Goal: Task Accomplishment & Management: Manage account settings

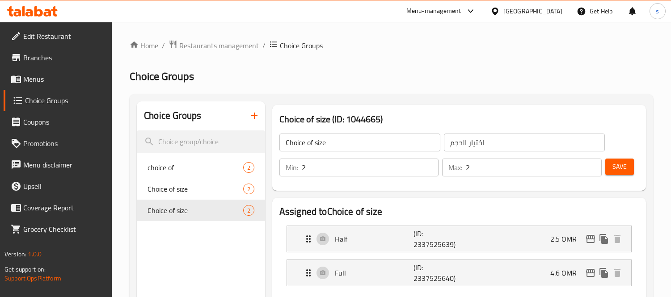
scroll to position [43, 0]
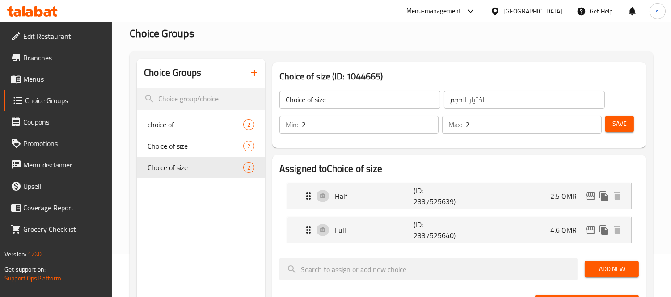
click at [548, 8] on div "Oman" at bounding box center [532, 11] width 59 height 10
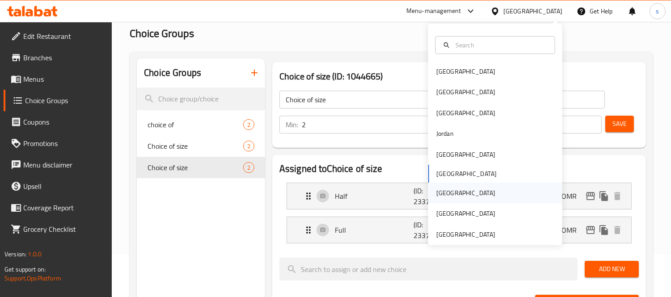
click at [448, 188] on div "[GEOGRAPHIC_DATA]" at bounding box center [465, 193] width 73 height 21
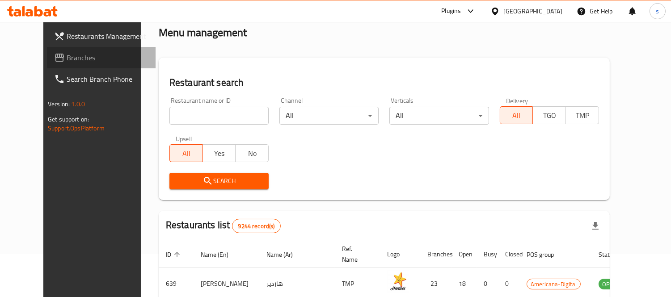
click at [47, 65] on link "Branches" at bounding box center [101, 57] width 109 height 21
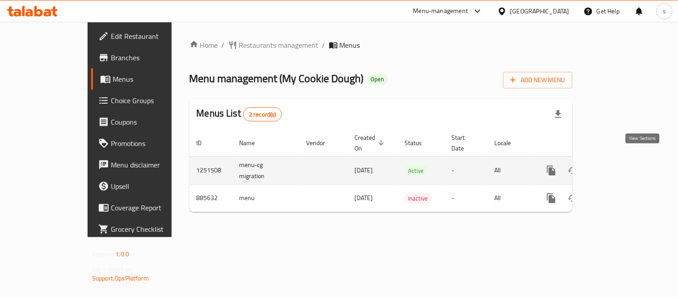
click at [621, 165] on icon "enhanced table" at bounding box center [616, 170] width 11 height 11
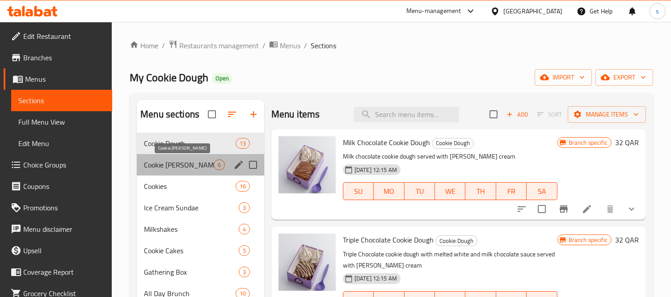
click at [155, 161] on span "Cookie Dough Stacks" at bounding box center [179, 165] width 70 height 11
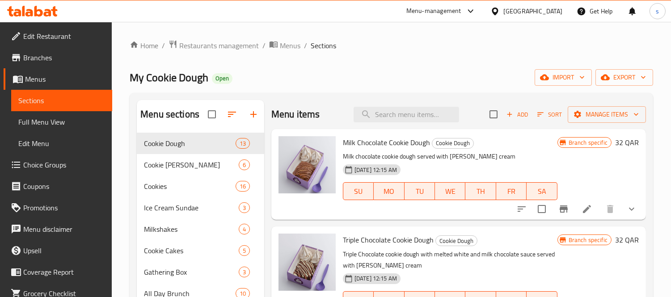
click at [476, 10] on div at bounding box center [468, 11] width 15 height 11
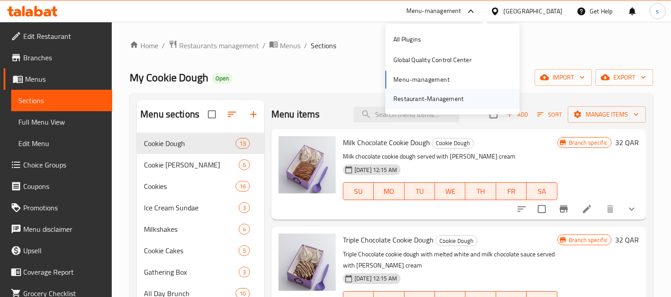
click at [452, 99] on div "Restaurant-Management" at bounding box center [428, 99] width 70 height 10
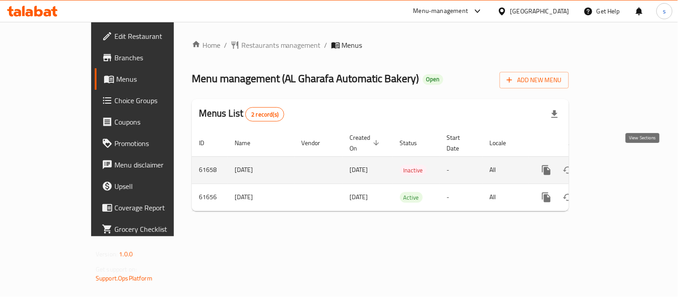
click at [615, 166] on icon "enhanced table" at bounding box center [611, 170] width 8 height 8
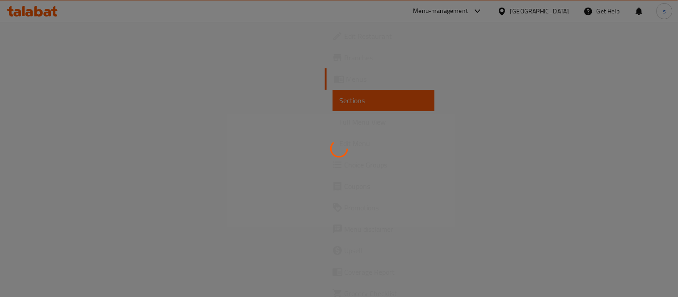
click at [67, 97] on div at bounding box center [339, 148] width 678 height 297
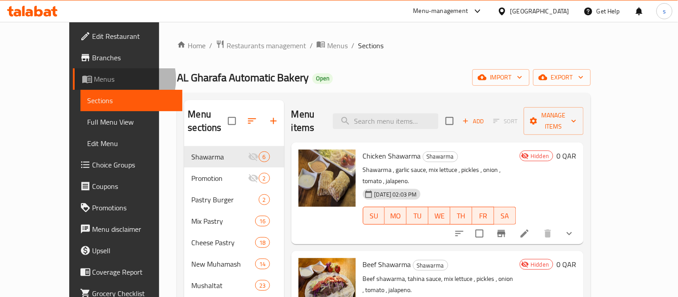
click at [94, 79] on span "Menus" at bounding box center [134, 79] width 81 height 11
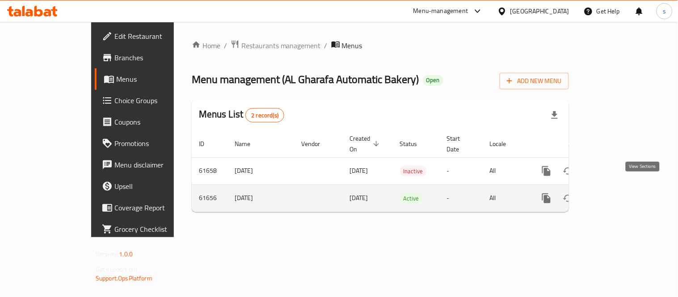
click at [617, 193] on icon "enhanced table" at bounding box center [611, 198] width 11 height 11
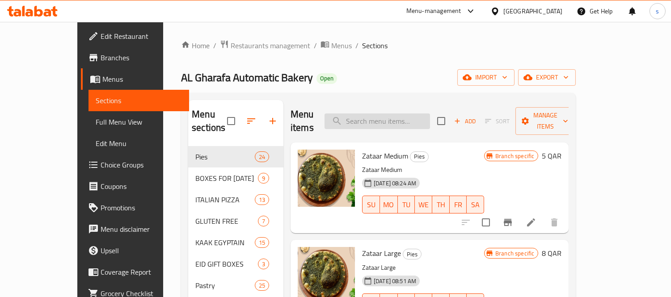
click at [378, 115] on input "search" at bounding box center [378, 122] width 106 height 16
paste input "Batbot Moroccan White Bread"
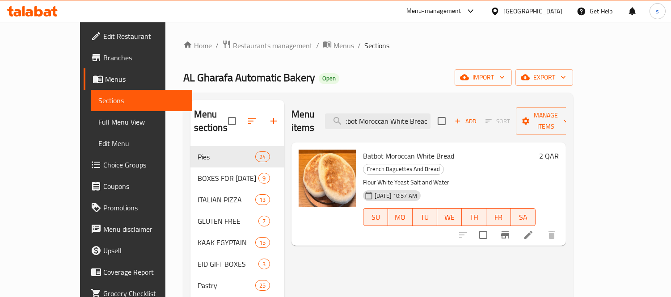
type input "Batbot Moroccan White Bread"
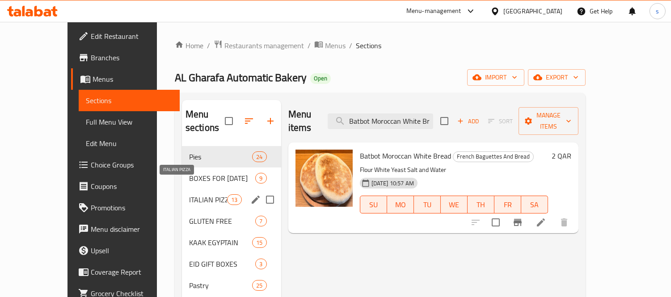
drag, startPoint x: 179, startPoint y: 188, endPoint x: 661, endPoint y: 247, distance: 485.5
click at [189, 194] on span "ITALIAN PIZZA" at bounding box center [208, 199] width 38 height 11
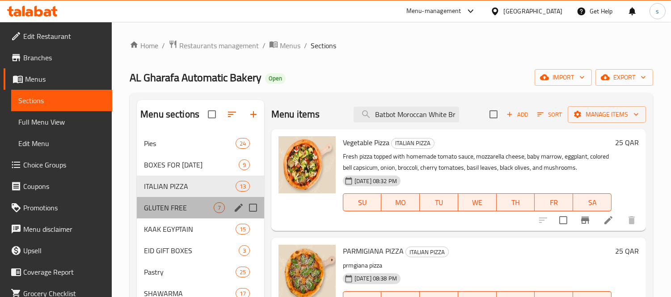
click at [176, 202] on div "GLUTEN FREE 7" at bounding box center [200, 207] width 127 height 21
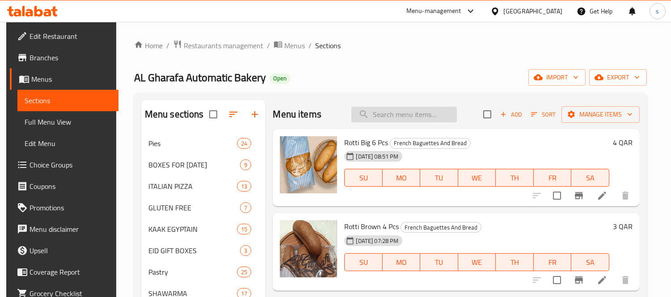
click at [389, 117] on input "search" at bounding box center [404, 115] width 106 height 16
paste input "Batbot Moroccan White Brea"
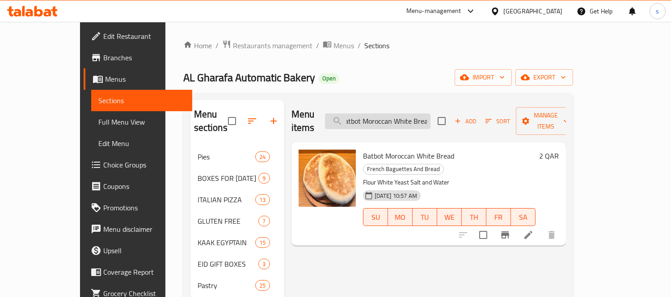
scroll to position [0, 10]
type input "Batbot Moroccan White Bread"
